Goal: Task Accomplishment & Management: Use online tool/utility

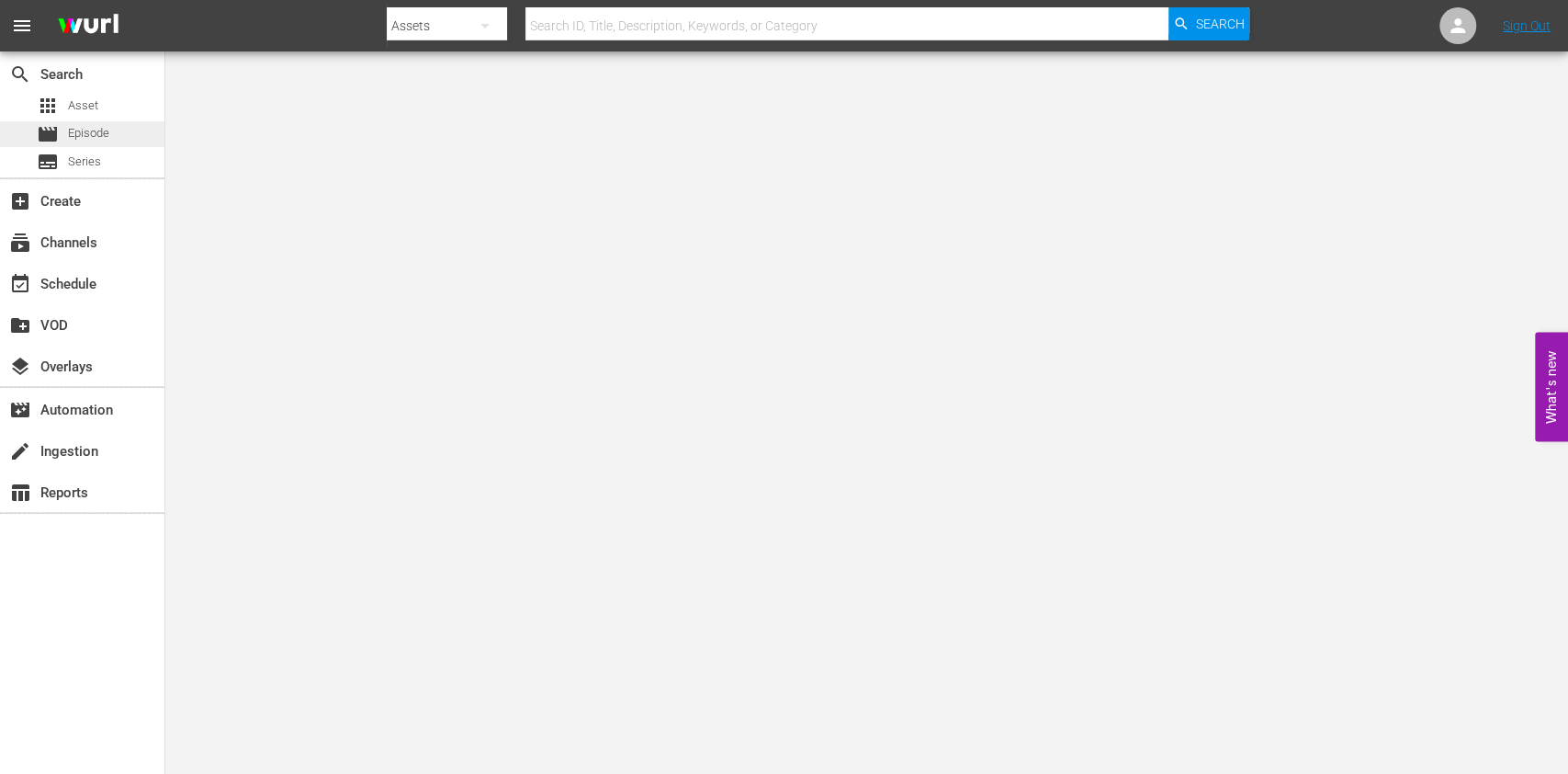
click at [103, 135] on span "Episode" at bounding box center [88, 133] width 41 height 18
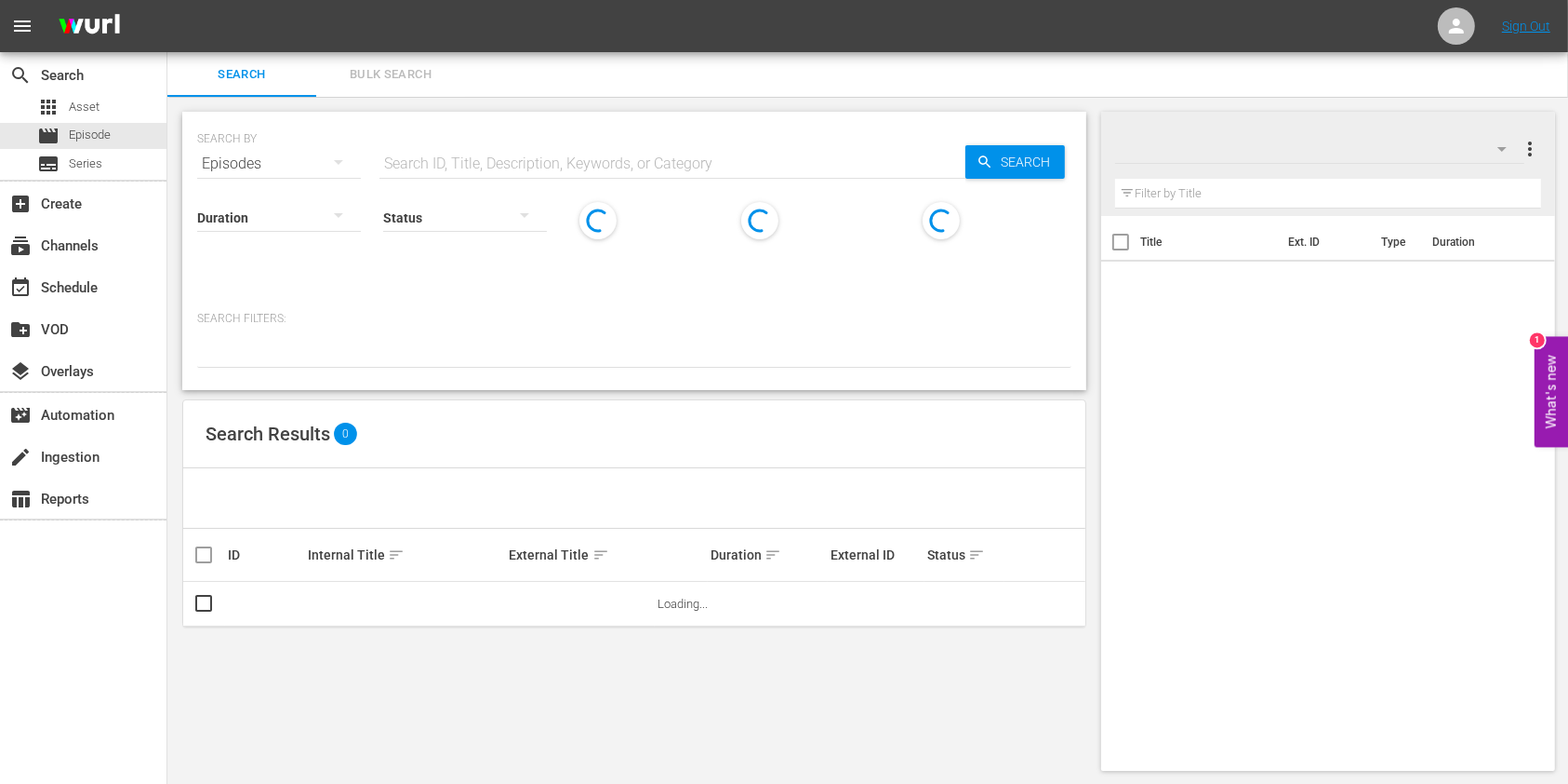
click at [618, 161] on input "text" at bounding box center [672, 164] width 586 height 45
paste input "Pompeii - Buried Secrets Of The Villa Giuliana"
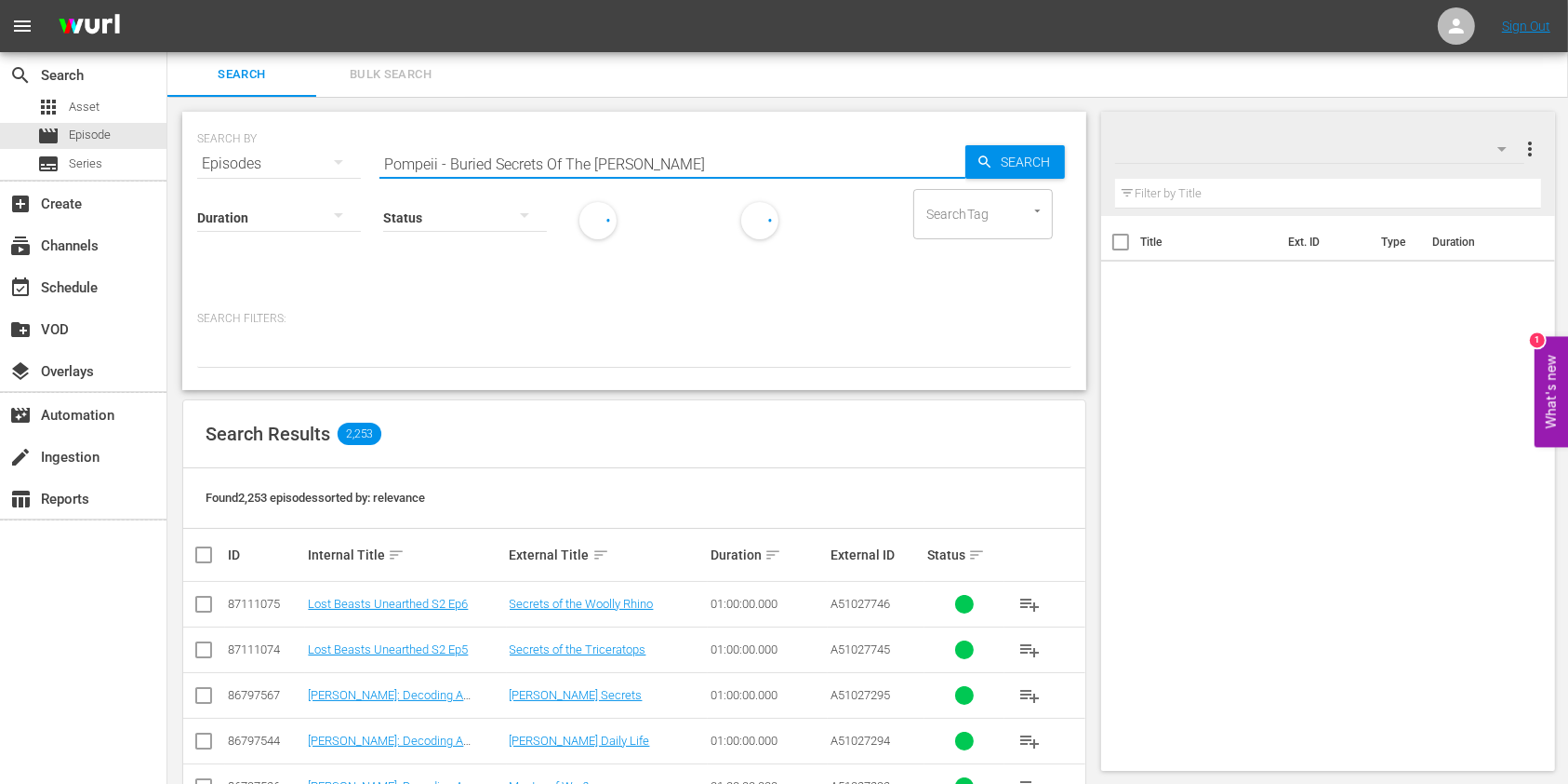
type input "Pompeii - Buried Secrets Of The Villa Giuliana"
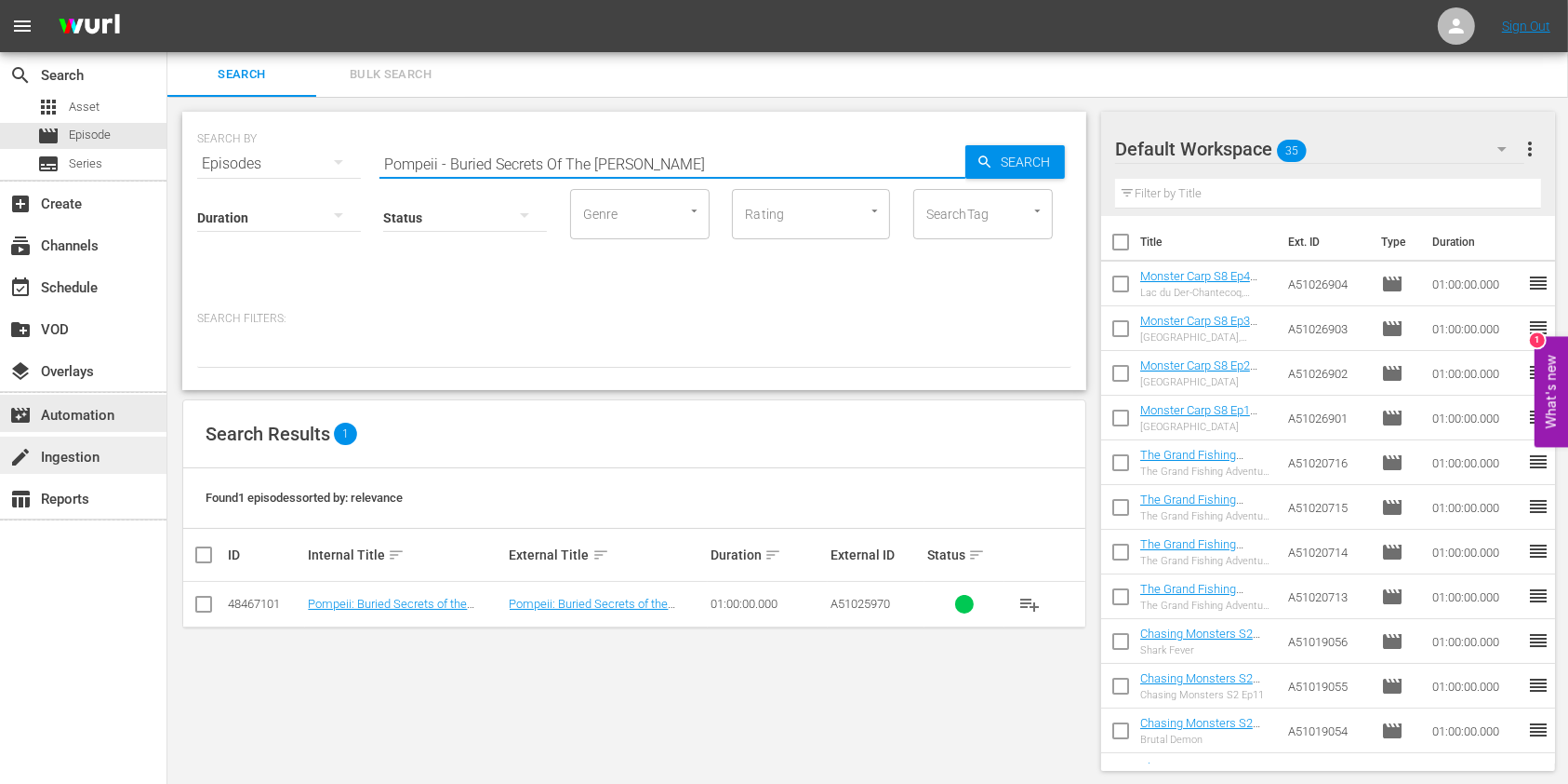
click at [97, 458] on div "create Ingestion" at bounding box center [52, 454] width 104 height 17
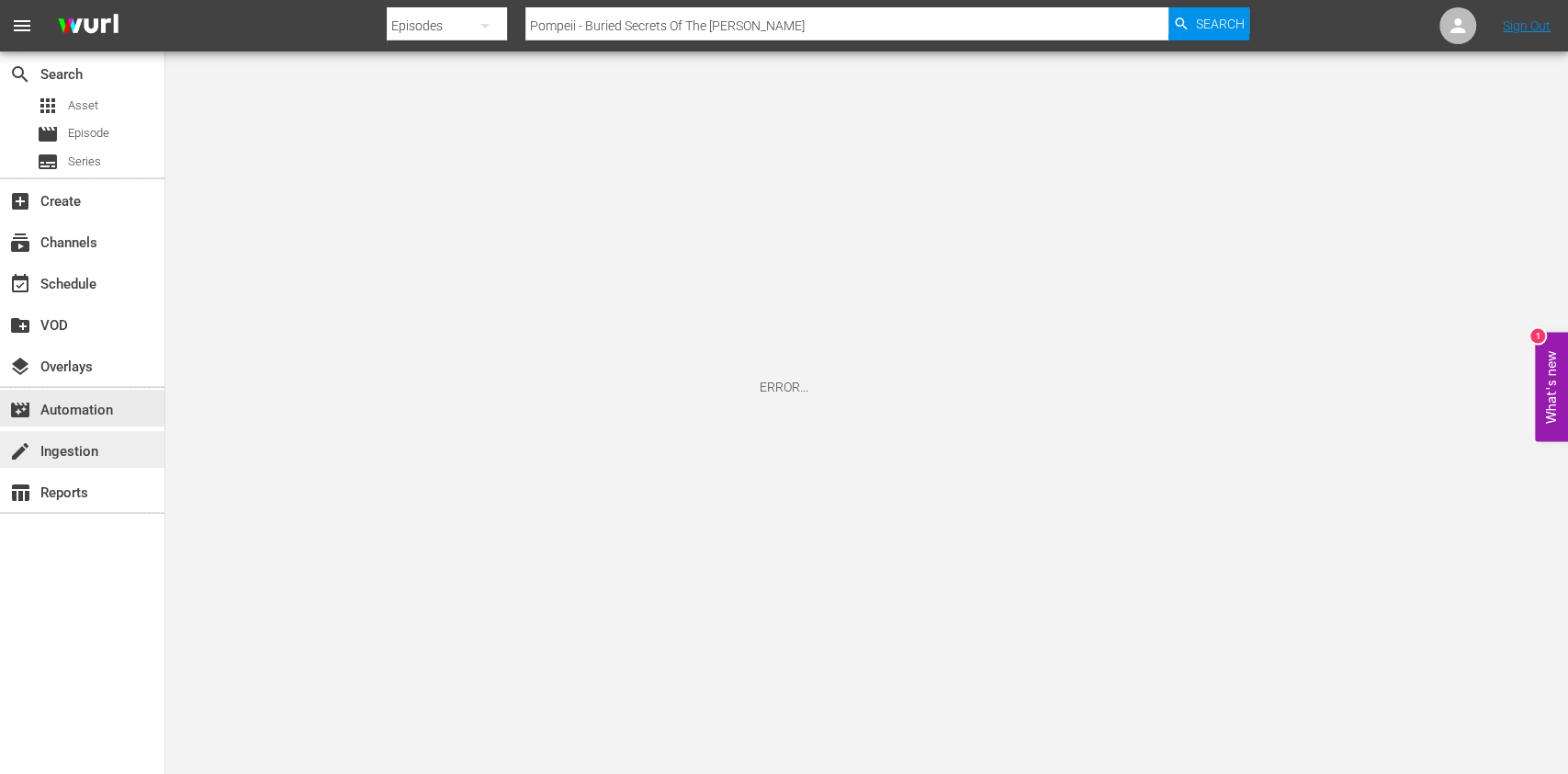
click at [87, 452] on div "create Ingestion" at bounding box center [52, 448] width 103 height 17
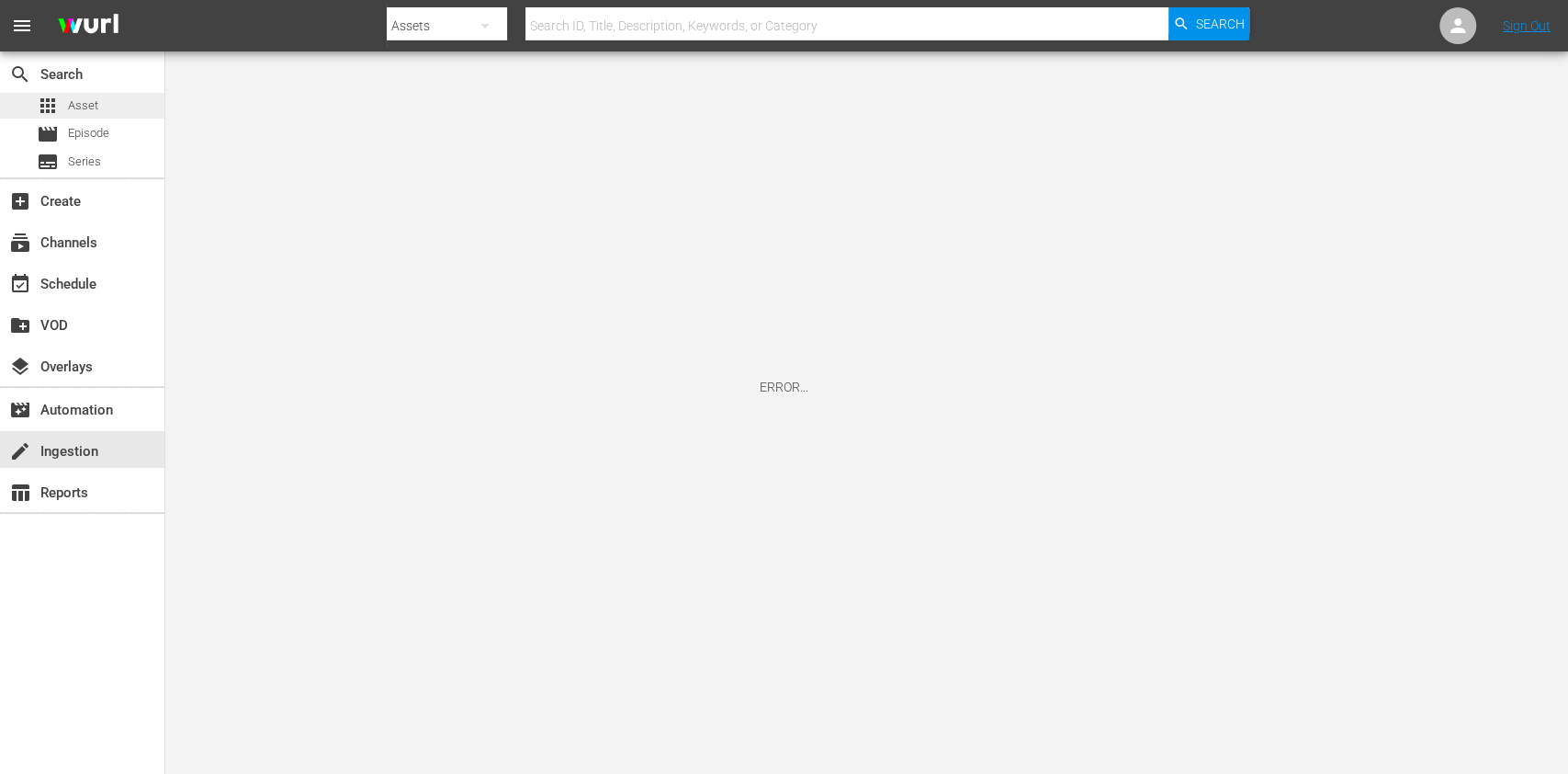
click at [83, 114] on span "Asset" at bounding box center [83, 106] width 30 height 18
click at [81, 455] on div "create Ingestion" at bounding box center [52, 448] width 103 height 17
